Goal: Transaction & Acquisition: Purchase product/service

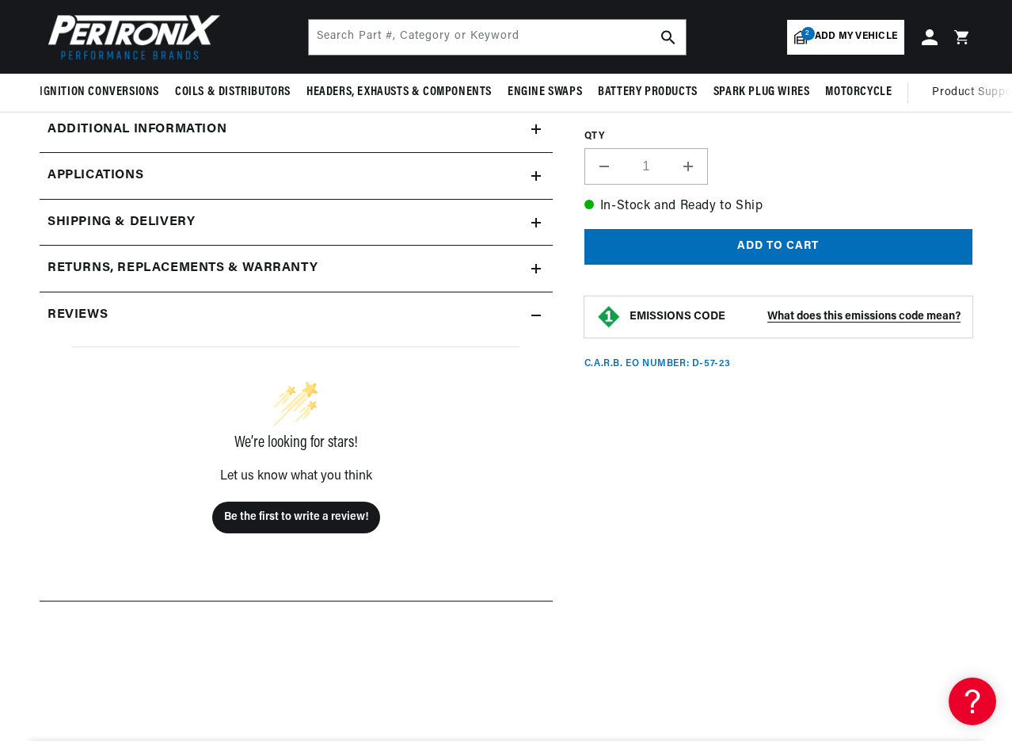
scroll to position [396, 0]
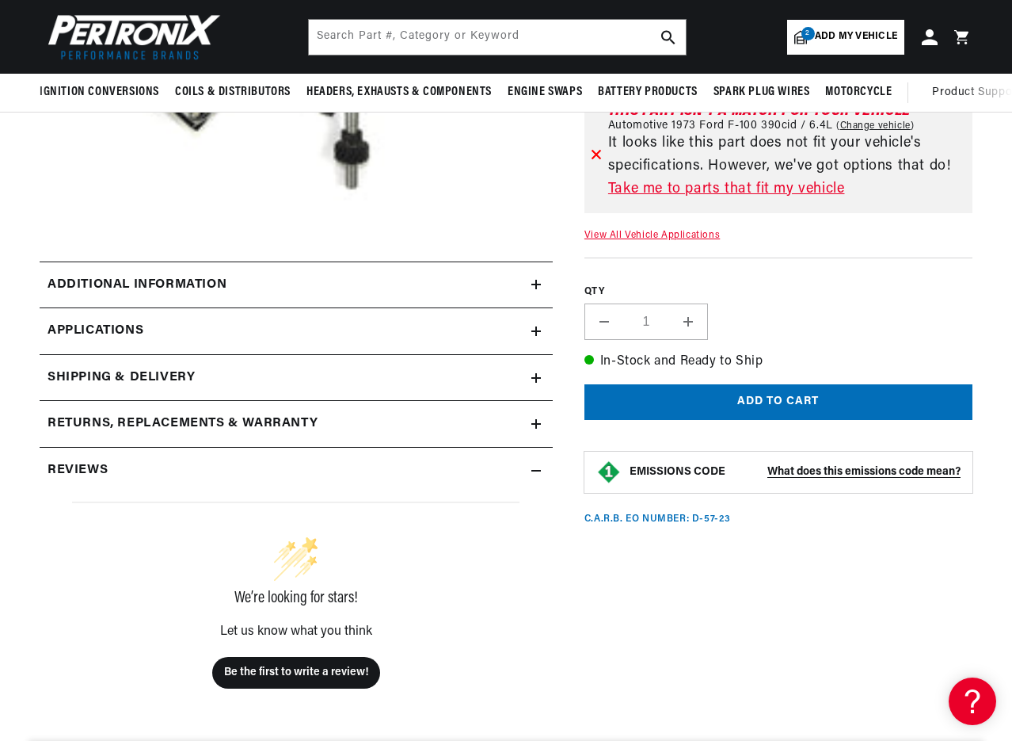
click at [535, 284] on icon at bounding box center [537, 284] width 10 height 0
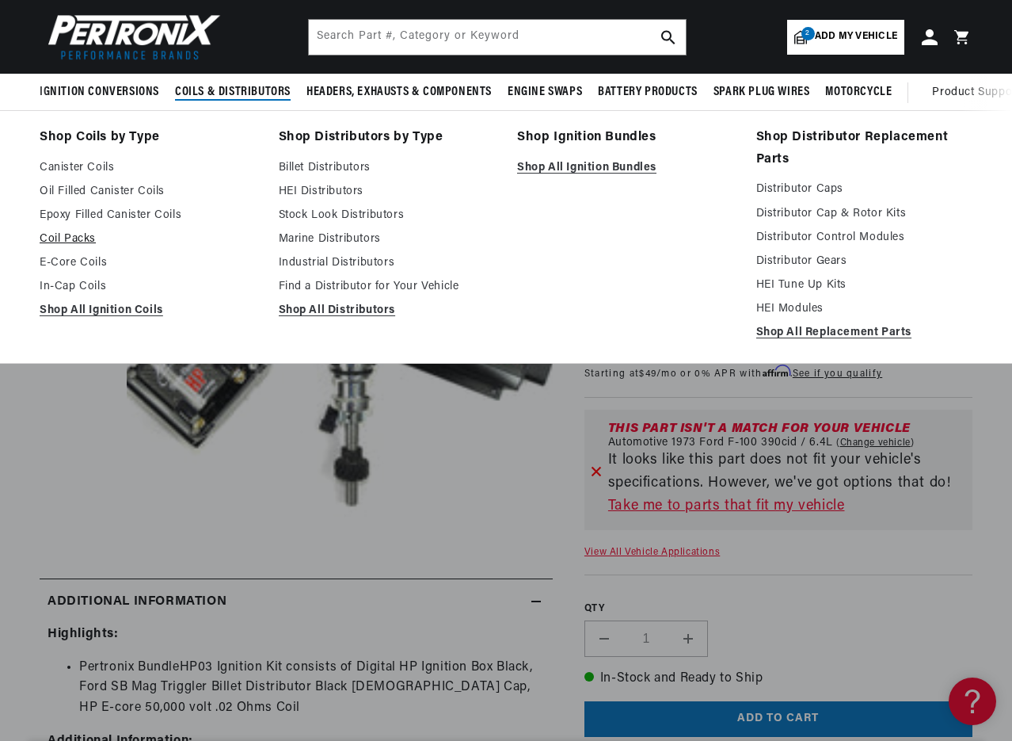
scroll to position [0, 0]
click at [116, 313] on link "Shop All Ignition Coils" at bounding box center [148, 310] width 217 height 19
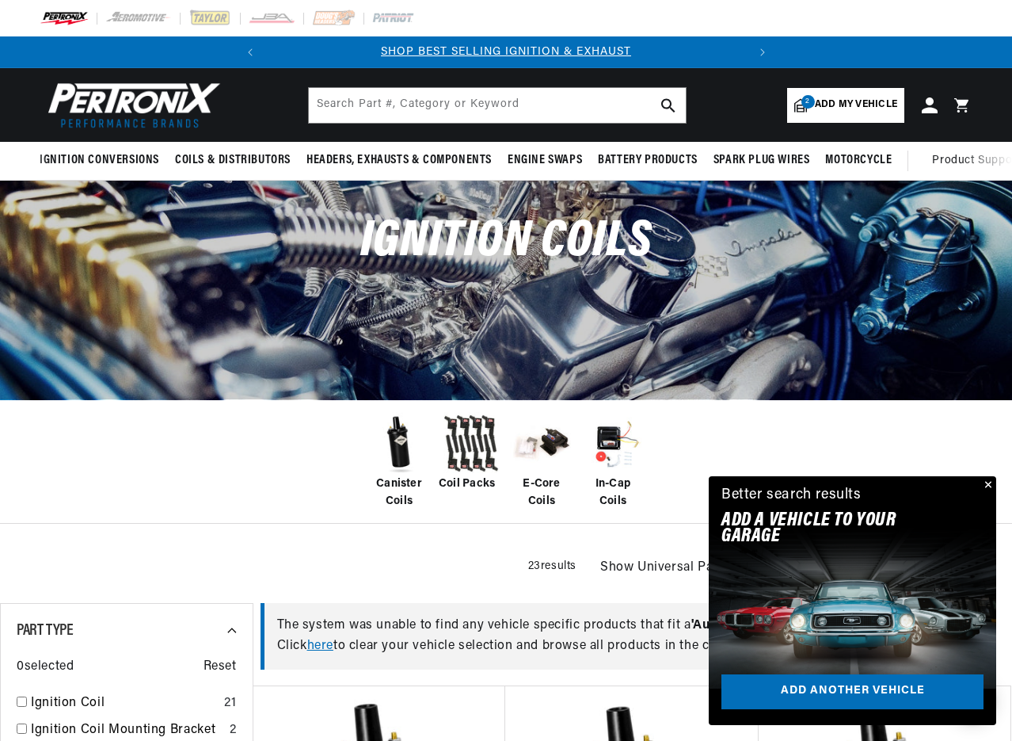
click at [543, 490] on span "E-Core Coils" at bounding box center [541, 493] width 63 height 36
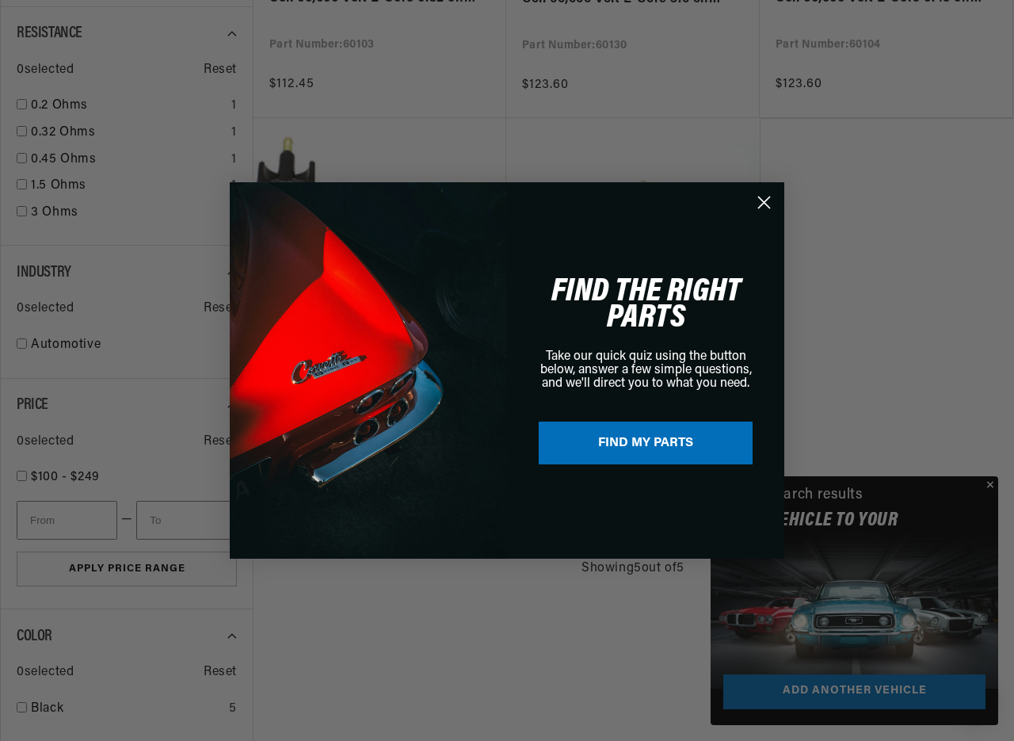
click at [764, 208] on circle "Close dialog" at bounding box center [764, 202] width 26 height 26
